Goal: Use online tool/utility: Utilize a website feature to perform a specific function

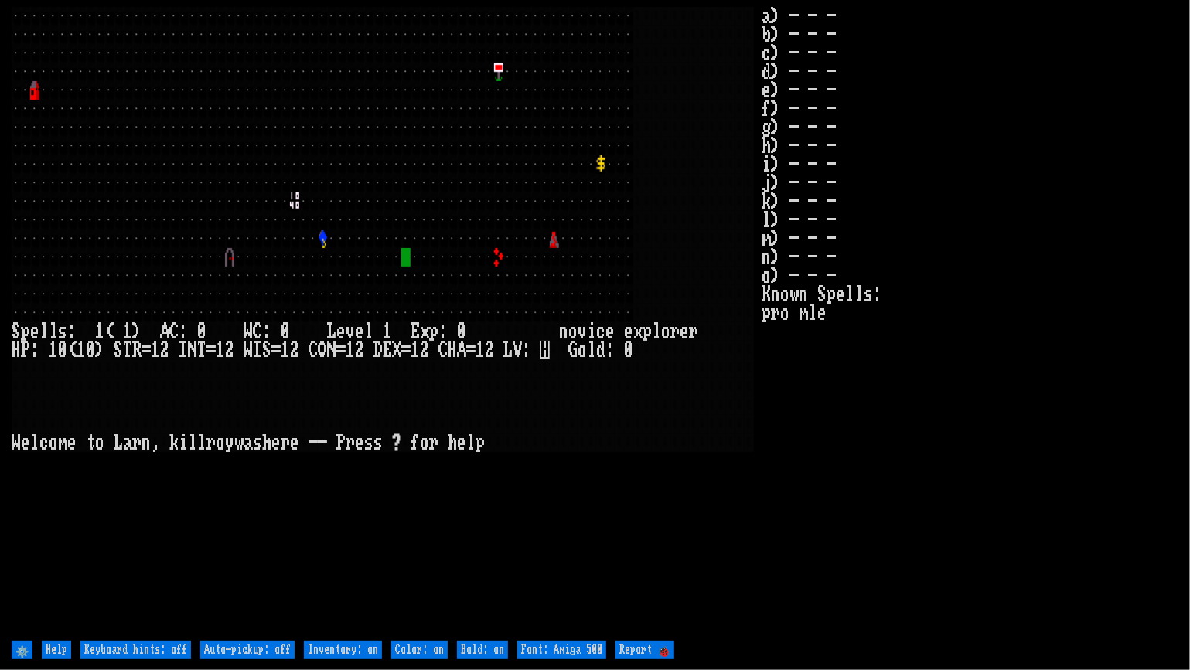
type off "Auto-pickup: on"
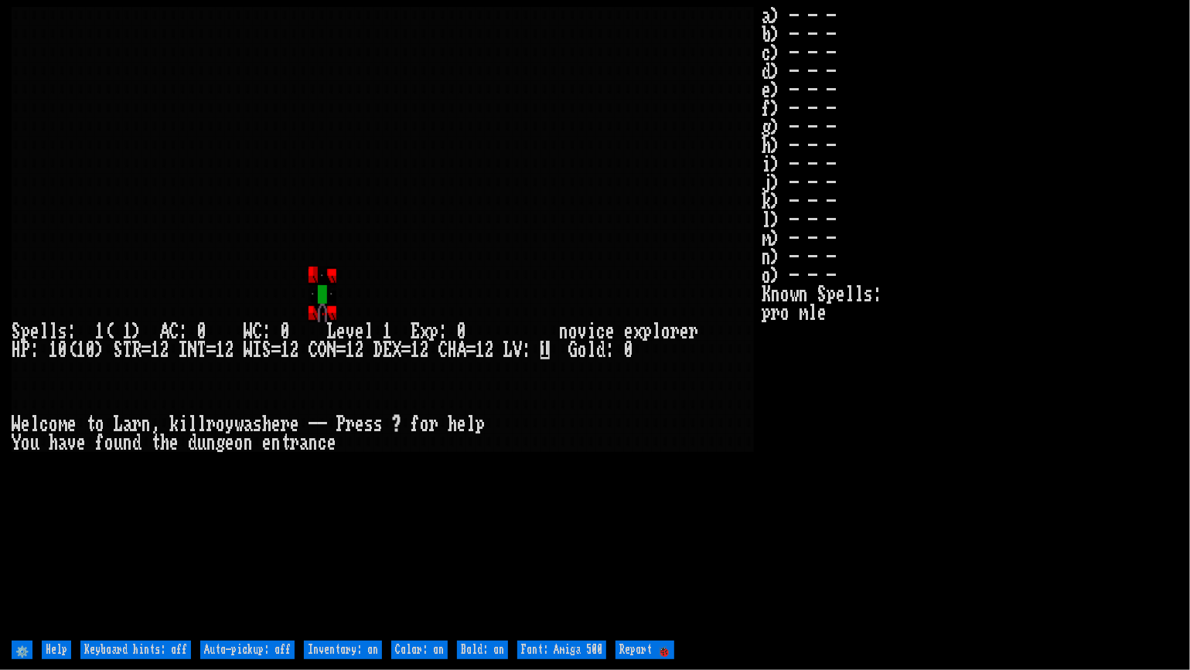
type off "Auto-pickup: on"
